Goal: Task Accomplishment & Management: Manage account settings

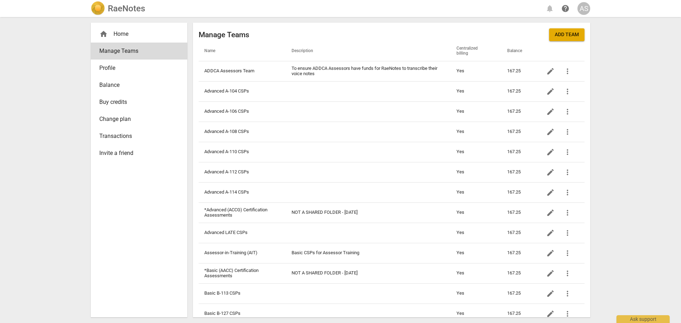
click at [129, 6] on h2 "RaeNotes" at bounding box center [126, 9] width 37 height 10
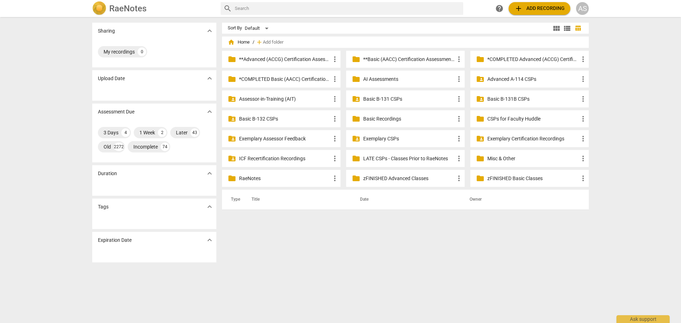
click at [393, 58] on p "**Basic (AACC) Certification Assessments" at bounding box center [408, 59] width 91 height 7
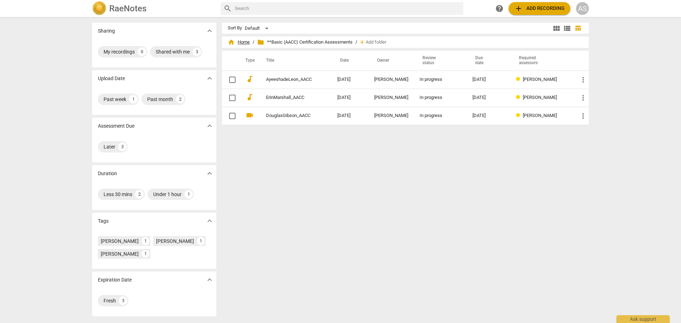
click at [234, 40] on span "home Home" at bounding box center [239, 42] width 22 height 7
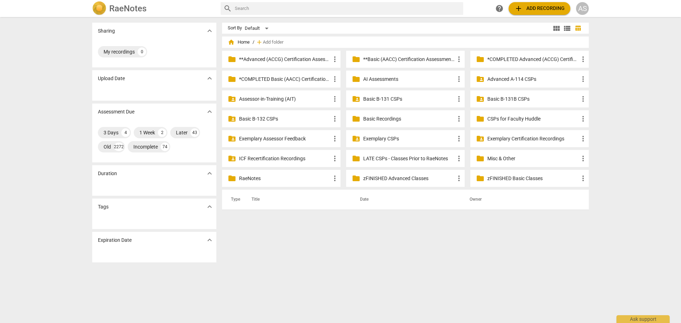
click at [279, 56] on p "**Advanced (ACCG) Certification Assessments" at bounding box center [284, 59] width 91 height 7
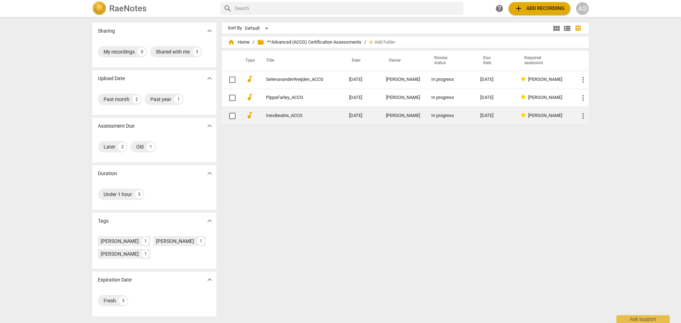
click at [314, 118] on td "InesBeatrix_ACCG" at bounding box center [300, 116] width 86 height 18
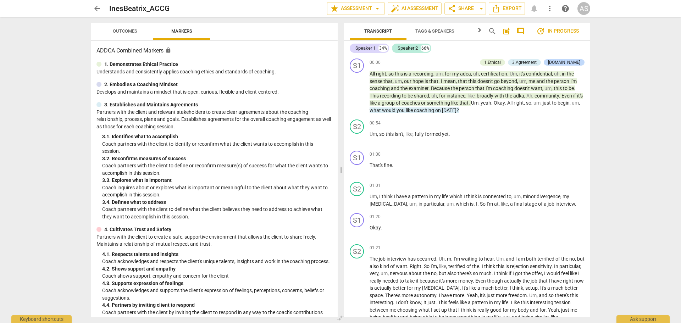
click at [127, 32] on div "arrow_back InesBeatrix_ACCG edit star Assessment arrow_drop_down auto_fix_high …" at bounding box center [340, 161] width 681 height 323
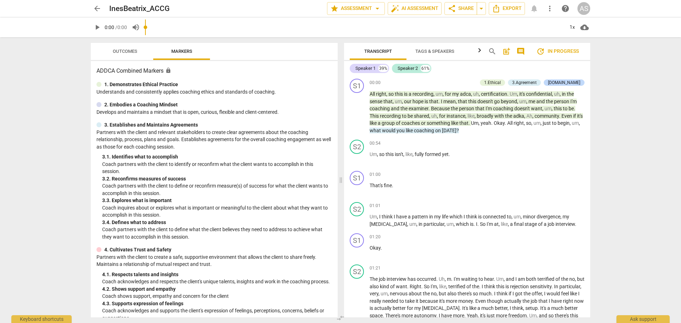
click at [129, 52] on span "Outcomes" at bounding box center [125, 51] width 24 height 5
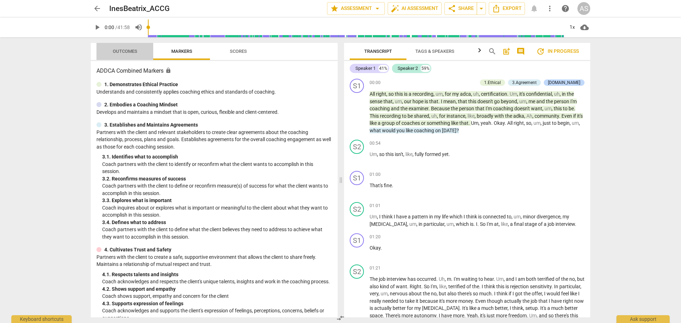
click at [127, 49] on span "Outcomes" at bounding box center [125, 51] width 24 height 5
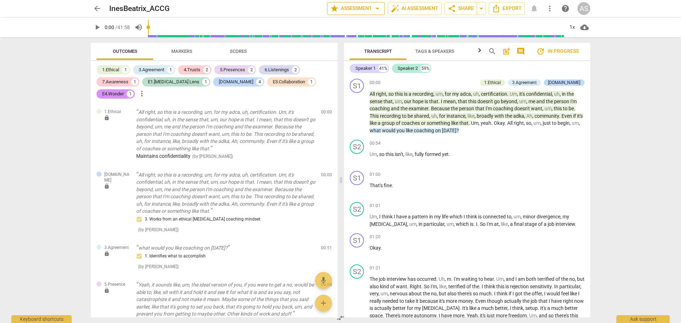
click at [361, 10] on span "star Assessment arrow_drop_down" at bounding box center [355, 8] width 51 height 9
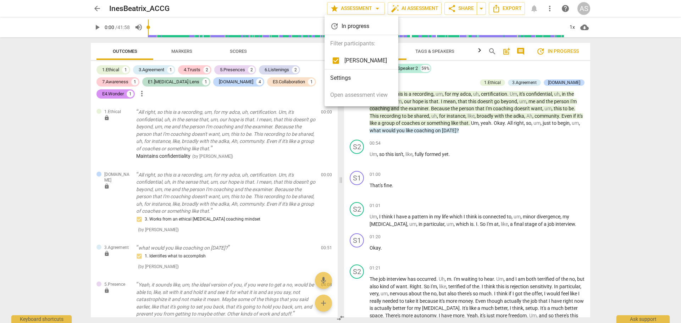
click at [346, 80] on li "Settings" at bounding box center [361, 78] width 74 height 17
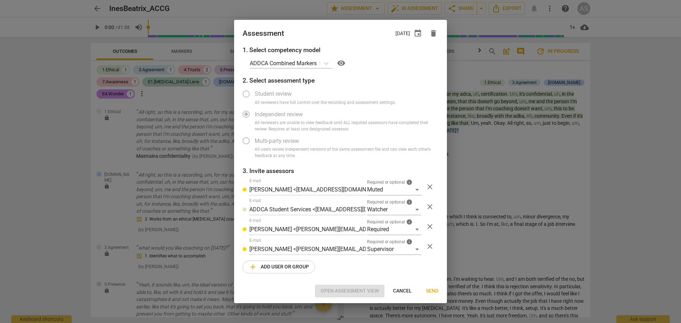
click at [429, 227] on span "close" at bounding box center [430, 226] width 9 height 9
radio input "false"
type input "[PERSON_NAME] <[PERSON_NAME][EMAIL_ADDRESS][DOMAIN_NAME]>"
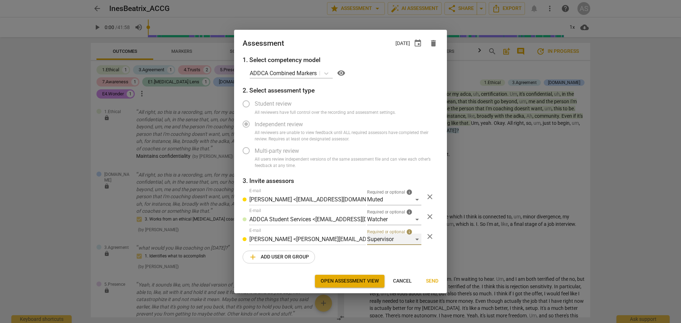
click at [385, 238] on div "Supervisor" at bounding box center [394, 239] width 54 height 11
click at [389, 187] on li "Required" at bounding box center [394, 188] width 54 height 17
radio input "false"
click at [416, 42] on span "event" at bounding box center [417, 43] width 9 height 9
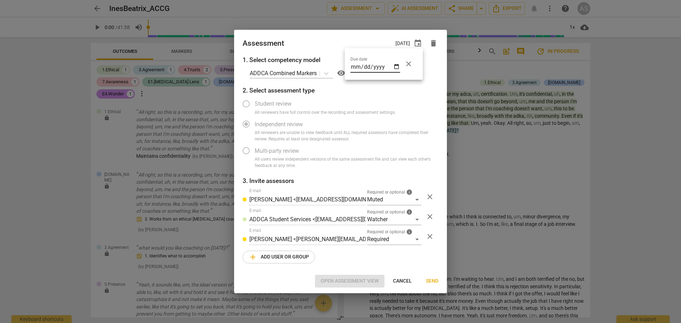
click at [394, 67] on input "[DATE]" at bounding box center [375, 67] width 50 height 10
type input "[DATE]"
click at [420, 115] on div at bounding box center [340, 161] width 681 height 323
click at [434, 282] on span "Send" at bounding box center [432, 281] width 12 height 7
radio input "false"
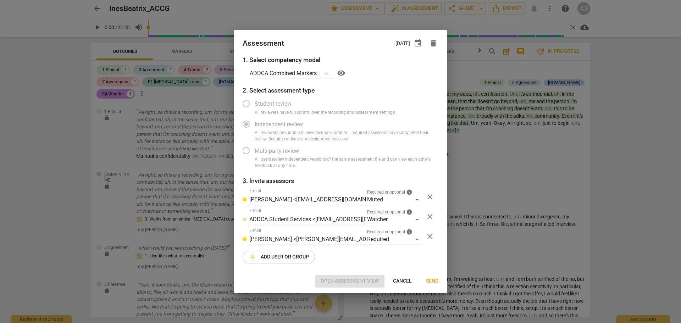
type input "[PERSON_NAME] <[PERSON_NAME][EMAIL_ADDRESS][DOMAIN_NAME]>"
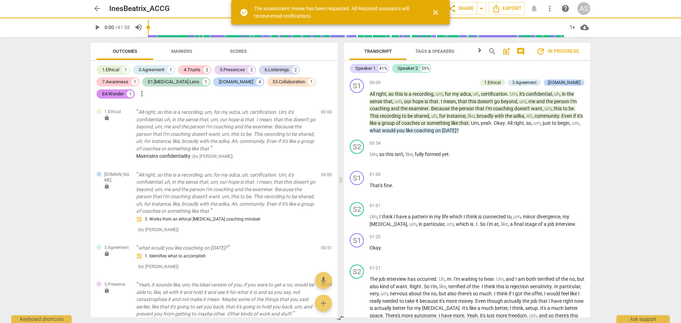
click at [94, 7] on span "arrow_back" at bounding box center [97, 8] width 9 height 9
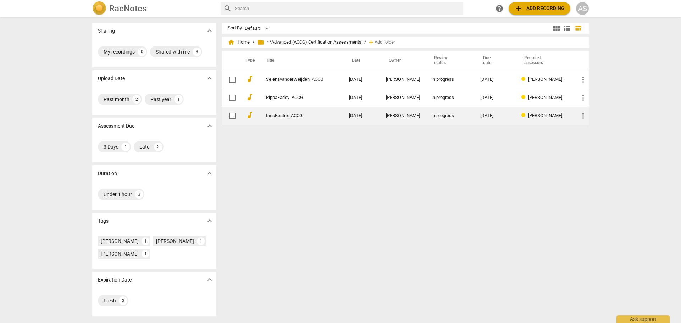
click at [291, 116] on link "InesBeatrix_ACCG" at bounding box center [294, 115] width 57 height 5
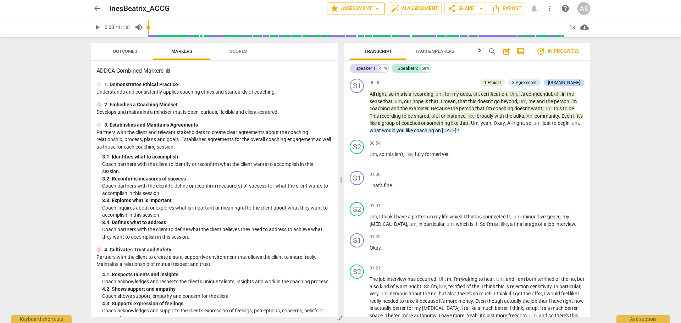
click at [365, 11] on span "star Assessment arrow_drop_down" at bounding box center [355, 8] width 51 height 9
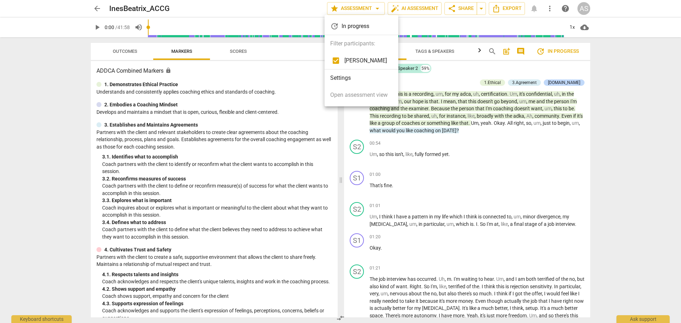
click at [347, 83] on li "Settings" at bounding box center [361, 78] width 74 height 17
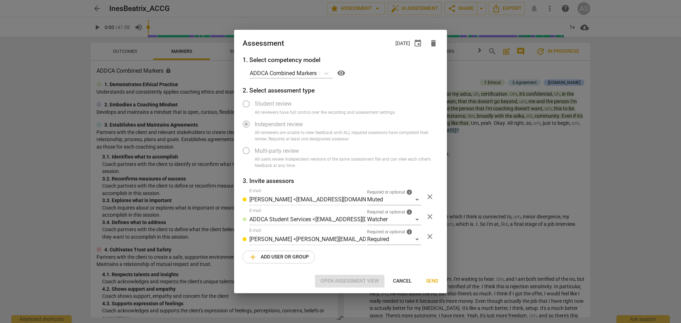
radio input "false"
click at [420, 43] on span "event" at bounding box center [417, 43] width 9 height 9
click at [396, 67] on input "[DATE]" at bounding box center [375, 67] width 50 height 10
type input "[DATE]"
click at [349, 40] on div at bounding box center [340, 161] width 681 height 323
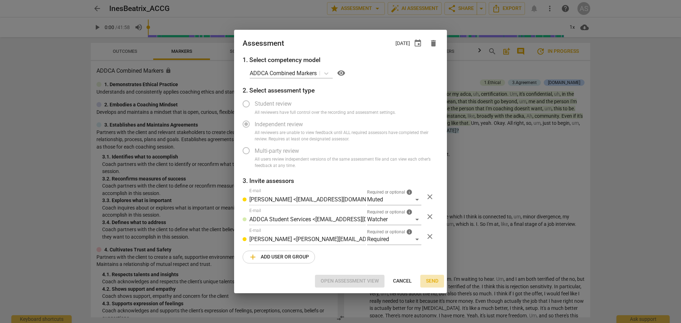
click at [434, 283] on span "Send" at bounding box center [432, 281] width 12 height 7
radio input "false"
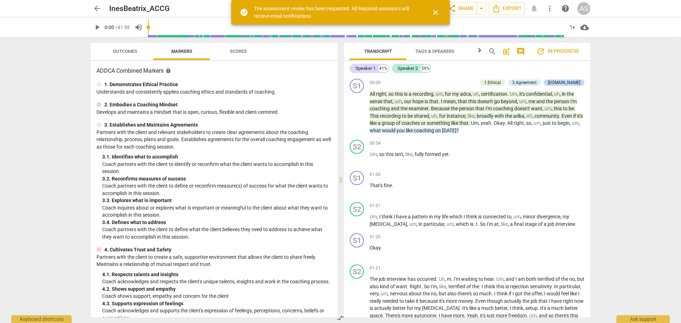
click at [94, 6] on span "arrow_back" at bounding box center [97, 8] width 9 height 9
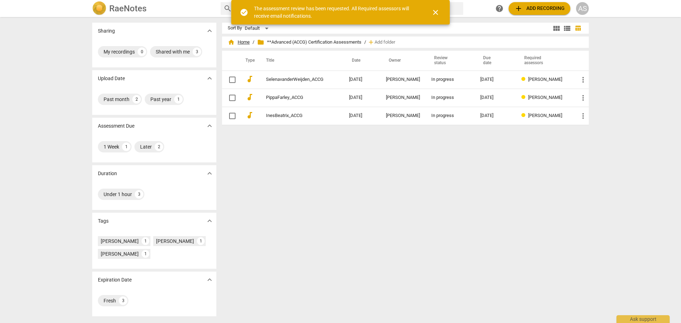
click at [242, 41] on span "home Home" at bounding box center [239, 42] width 22 height 7
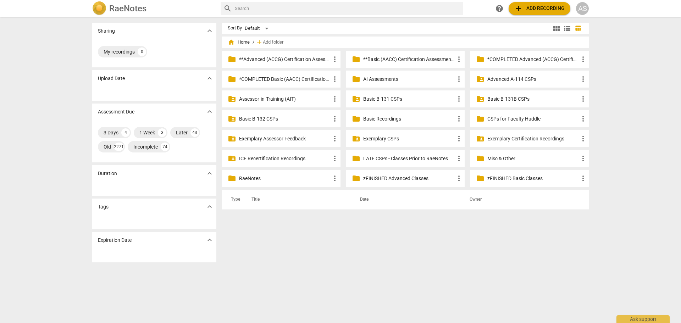
click at [525, 98] on p "Basic B-131B CSPs" at bounding box center [532, 98] width 91 height 7
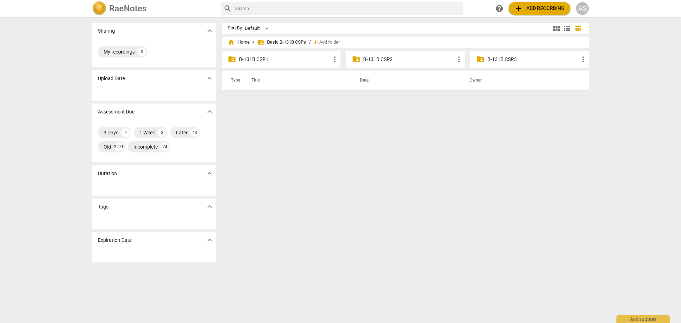
click at [384, 57] on p "B-131B CSP2" at bounding box center [408, 59] width 91 height 7
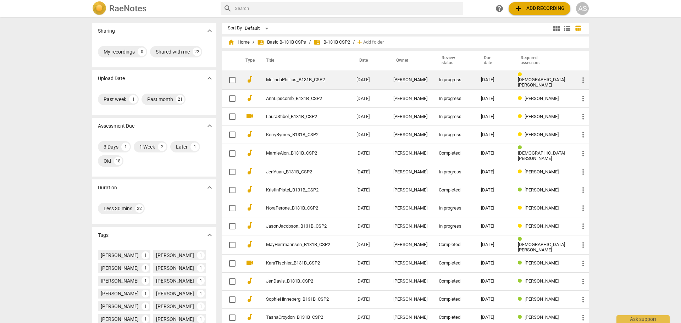
click at [288, 84] on td "MelindaPhillips_B131B_CSP2" at bounding box center [303, 80] width 93 height 19
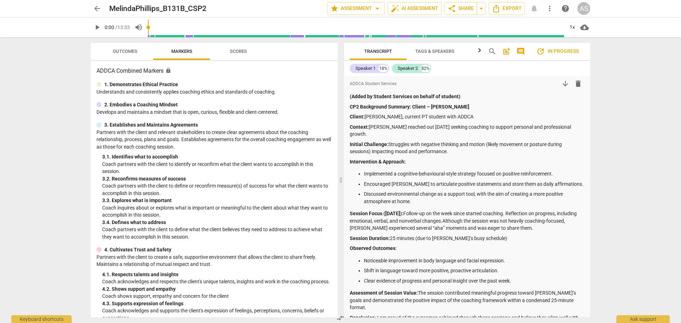
click at [121, 54] on span "Outcomes" at bounding box center [124, 52] width 41 height 10
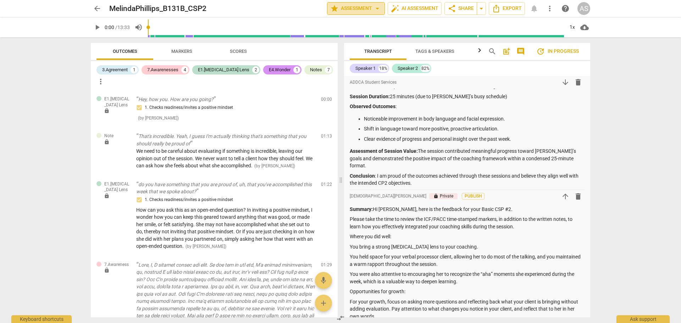
click at [346, 12] on span "star Assessment arrow_drop_down" at bounding box center [355, 8] width 51 height 9
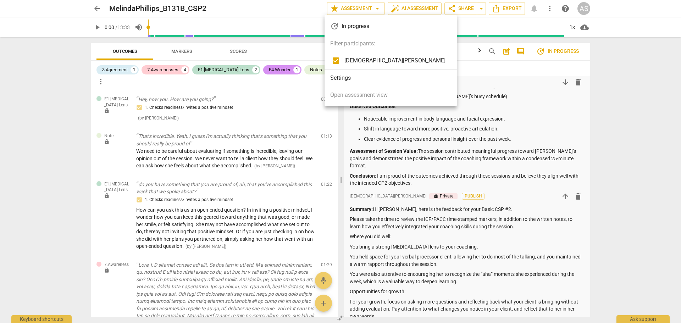
click at [347, 10] on div at bounding box center [340, 161] width 681 height 323
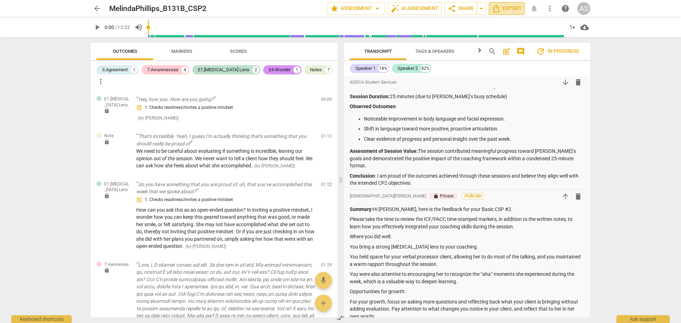
click at [509, 6] on span "Export" at bounding box center [507, 8] width 30 height 9
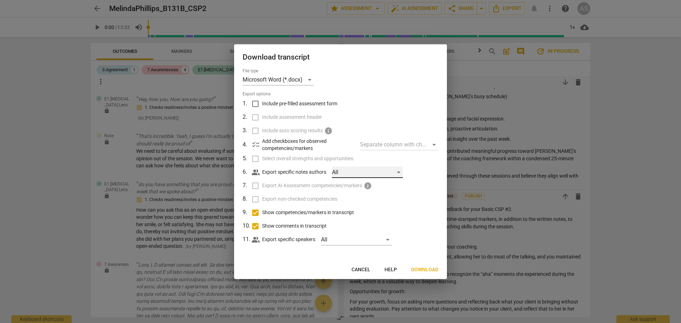
click at [341, 172] on div "All" at bounding box center [367, 172] width 71 height 11
click at [343, 173] on input "checkbox" at bounding box center [343, 172] width 17 height 17
checkbox input "true"
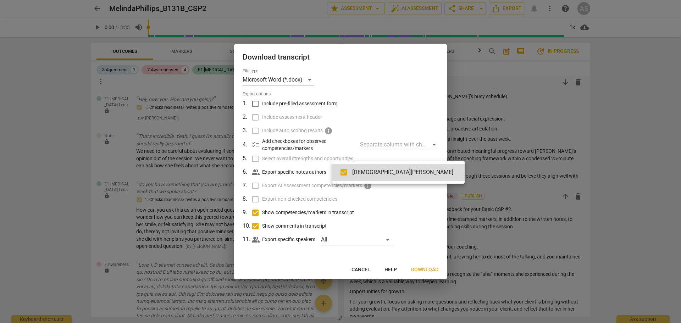
click at [382, 79] on div at bounding box center [340, 161] width 681 height 323
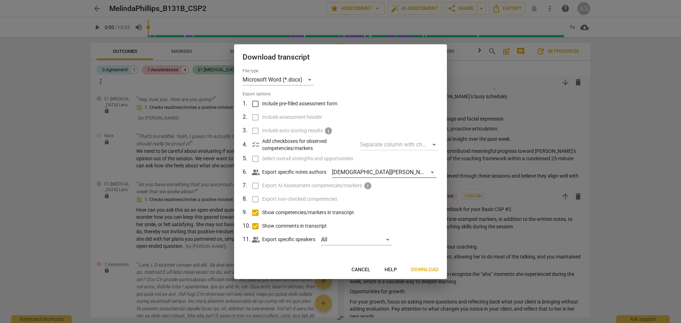
click at [428, 271] on span "Download" at bounding box center [424, 269] width 27 height 7
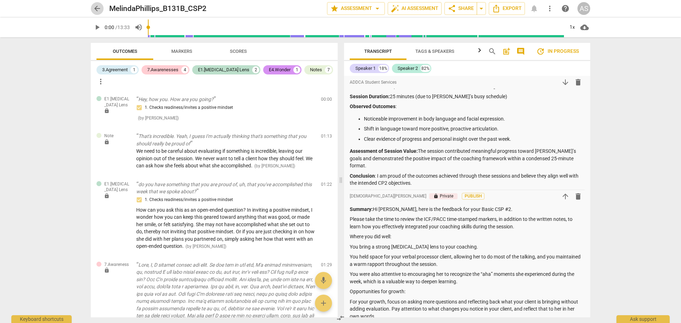
click at [94, 7] on span "arrow_back" at bounding box center [97, 8] width 9 height 9
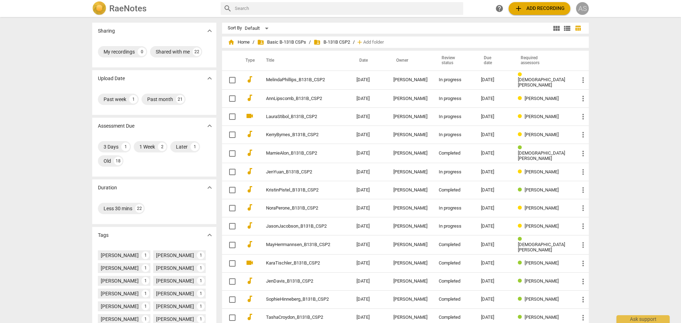
click at [582, 12] on div "AS" at bounding box center [582, 8] width 13 height 13
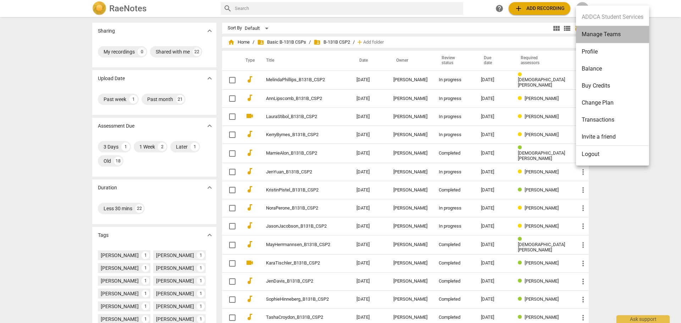
click at [589, 33] on li "Manage Teams" at bounding box center [612, 34] width 73 height 17
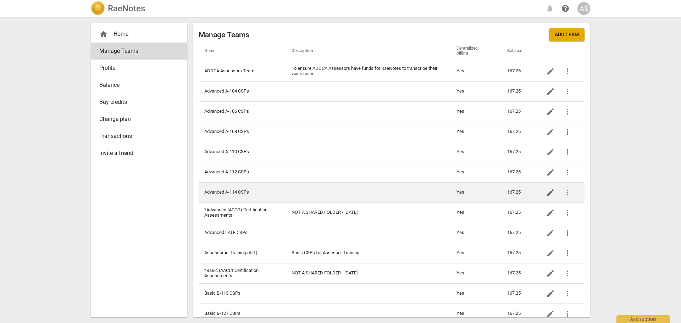
click at [271, 191] on td "Advanced A-114 CSPs" at bounding box center [242, 192] width 87 height 20
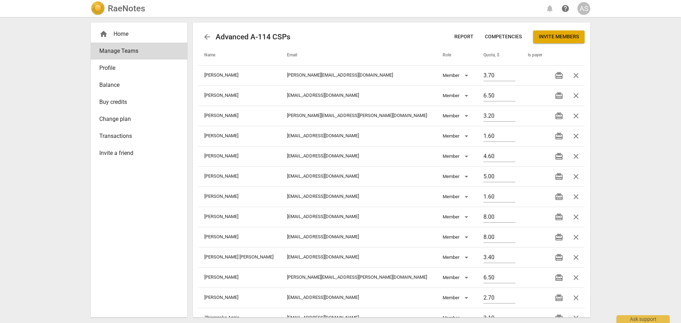
click at [205, 38] on span "arrow_back" at bounding box center [207, 37] width 9 height 9
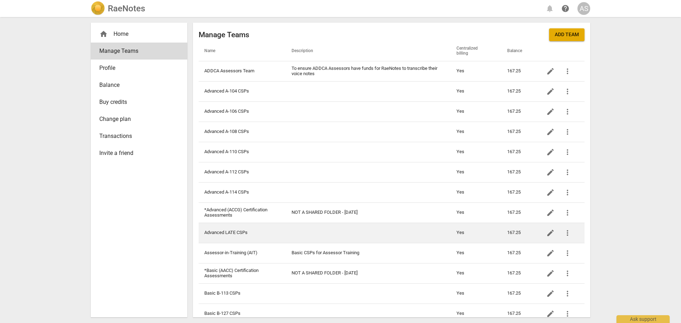
click at [247, 227] on td "Advanced LATE CSPs" at bounding box center [242, 233] width 87 height 20
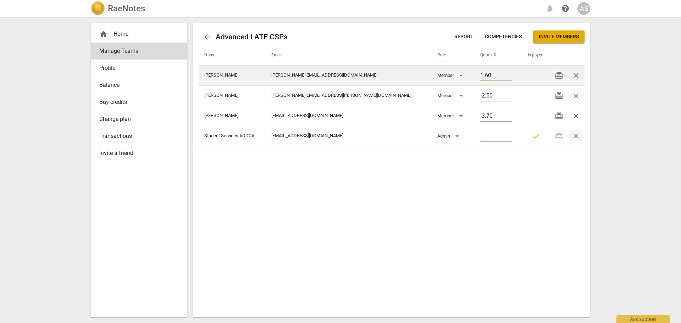
drag, startPoint x: 477, startPoint y: 78, endPoint x: 460, endPoint y: 79, distance: 17.0
click at [474, 79] on td "1.60" at bounding box center [498, 75] width 48 height 20
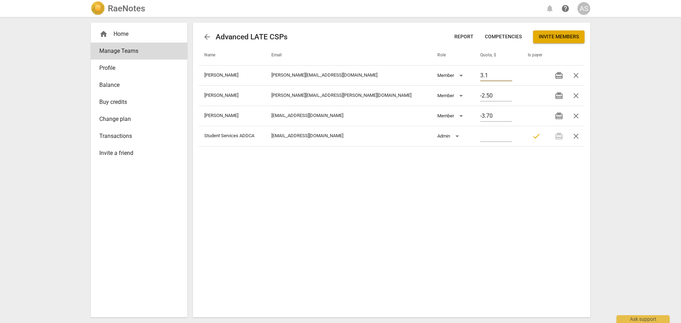
click at [640, 136] on div "RaeNotes notifications help AS home Home Manage Teams Profile Balance Buy credi…" at bounding box center [340, 161] width 681 height 323
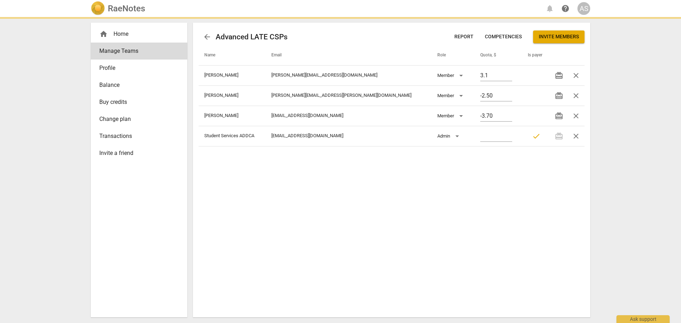
type input "3.10"
